Goal: Task Accomplishment & Management: Use online tool/utility

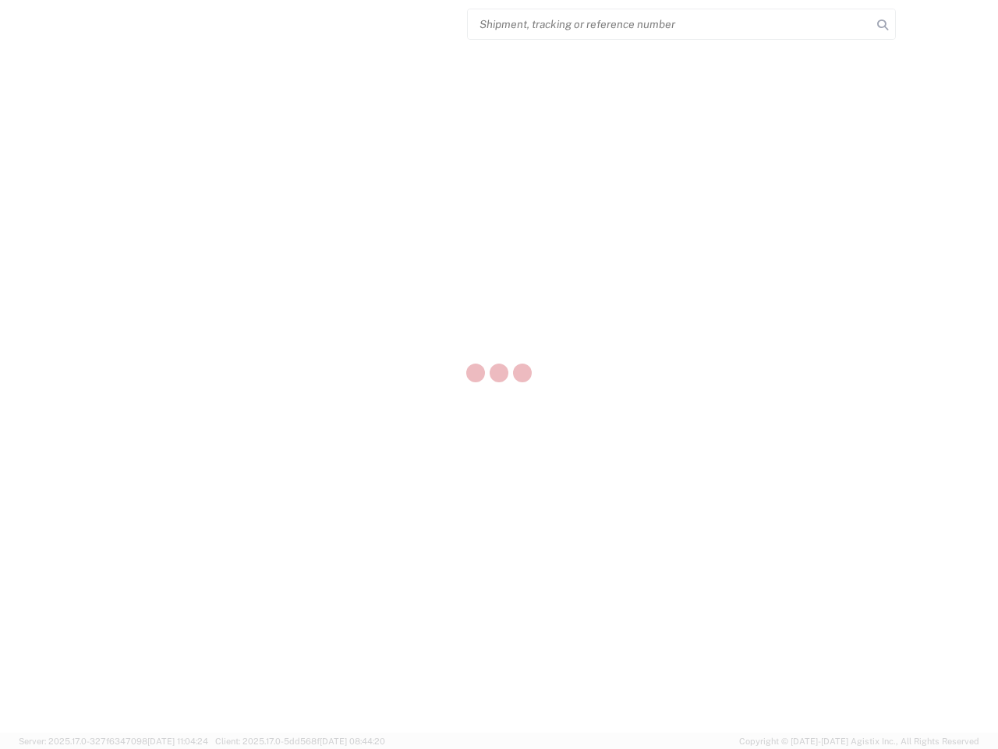
select select "US"
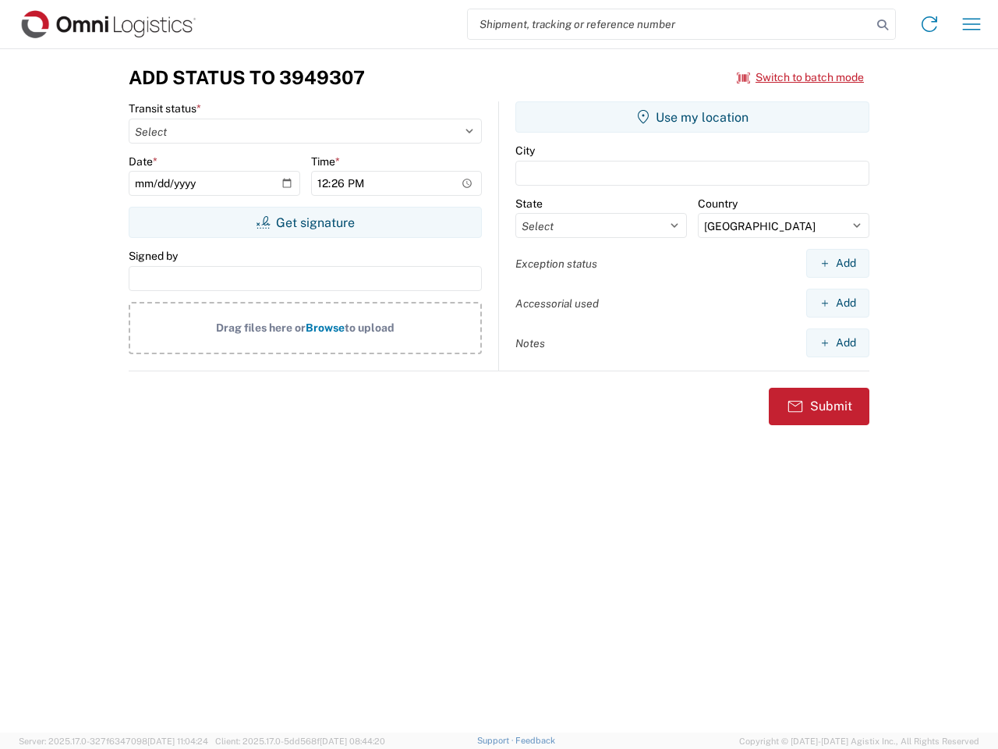
click at [670, 24] on input "search" at bounding box center [670, 24] width 404 height 30
click at [883, 25] on icon at bounding box center [883, 25] width 22 height 22
click at [930, 24] on icon at bounding box center [929, 24] width 25 height 25
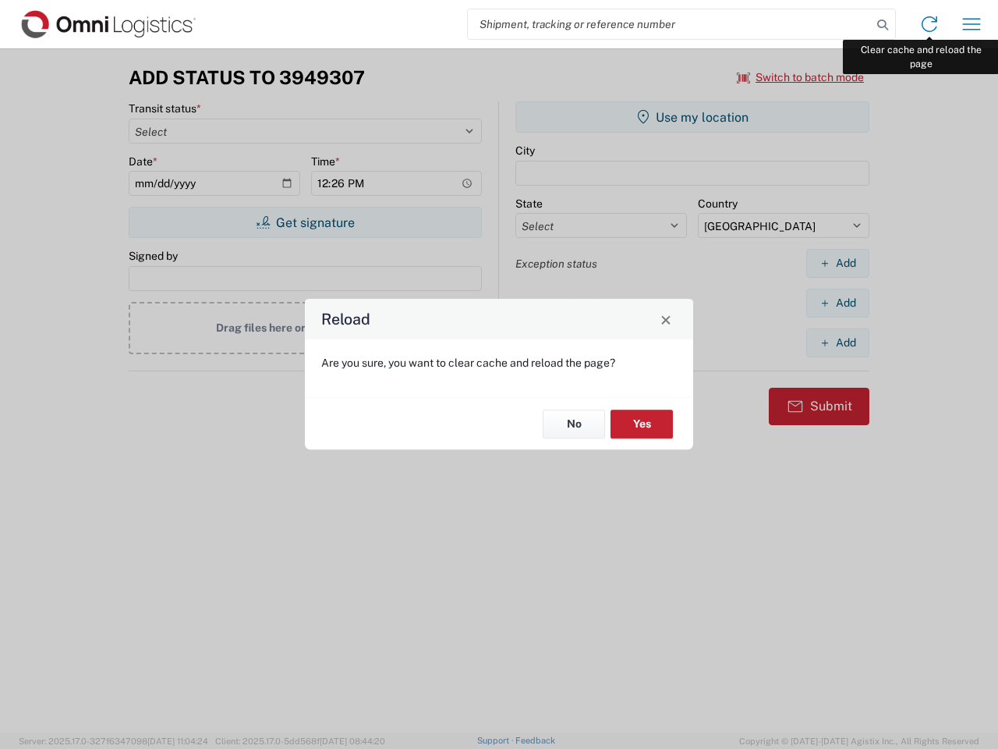
click at [972, 24] on div "Reload Are you sure, you want to clear cache and reload the page? No Yes" at bounding box center [499, 374] width 998 height 749
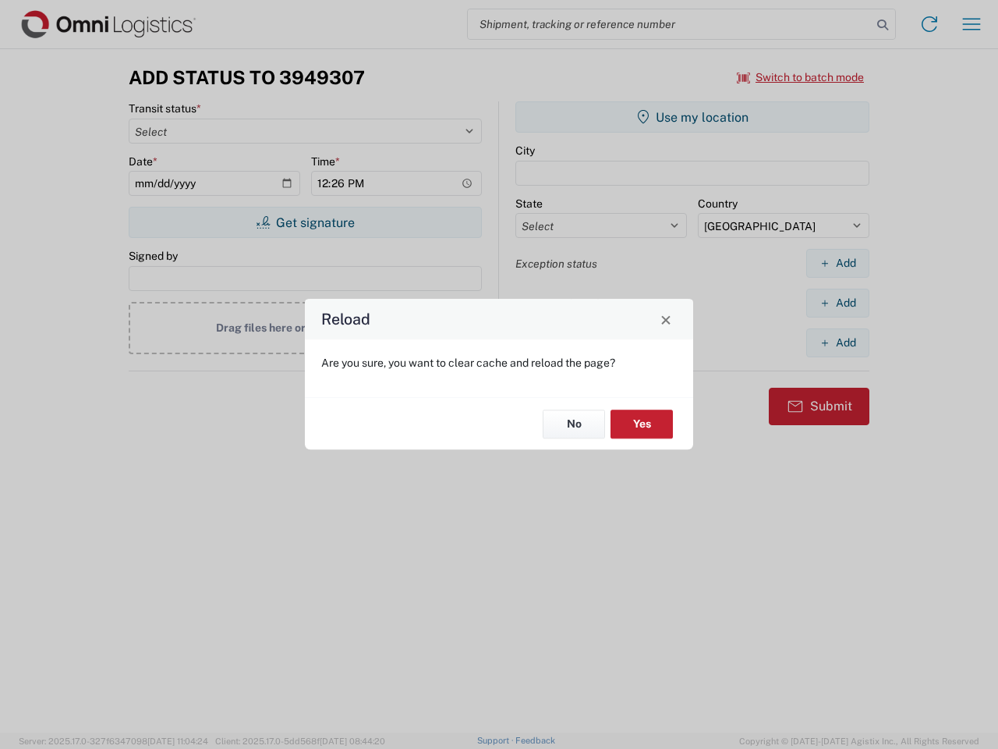
click at [801, 77] on div "Reload Are you sure, you want to clear cache and reload the page? No Yes" at bounding box center [499, 374] width 998 height 749
click at [305, 222] on div "Reload Are you sure, you want to clear cache and reload the page? No Yes" at bounding box center [499, 374] width 998 height 749
click at [693, 117] on div "Reload Are you sure, you want to clear cache and reload the page? No Yes" at bounding box center [499, 374] width 998 height 749
click at [838, 263] on div "Reload Are you sure, you want to clear cache and reload the page? No Yes" at bounding box center [499, 374] width 998 height 749
click at [838, 303] on div "Reload Are you sure, you want to clear cache and reload the page? No Yes" at bounding box center [499, 374] width 998 height 749
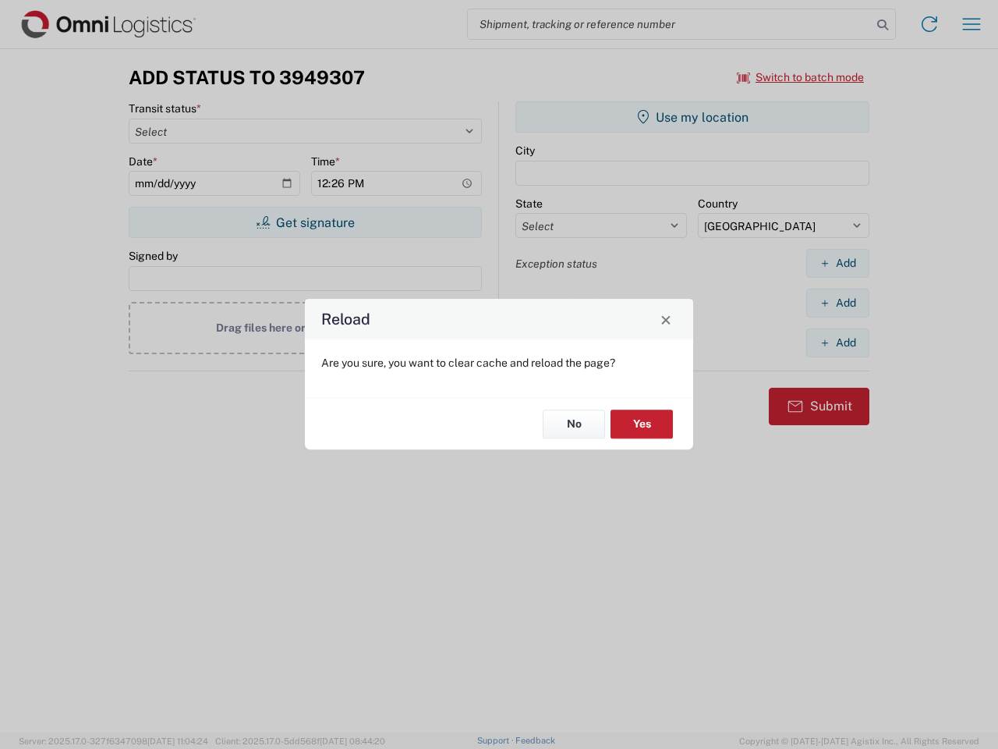
click at [838, 342] on div "Reload Are you sure, you want to clear cache and reload the page? No Yes" at bounding box center [499, 374] width 998 height 749
